Goal: Information Seeking & Learning: Learn about a topic

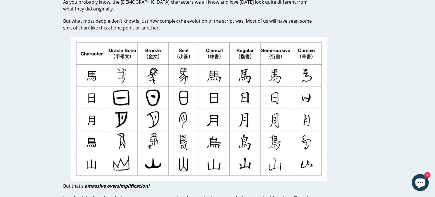
scroll to position [97, 0]
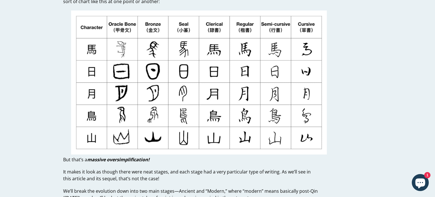
scroll to position [126, 0]
